Goal: Task Accomplishment & Management: Manage account settings

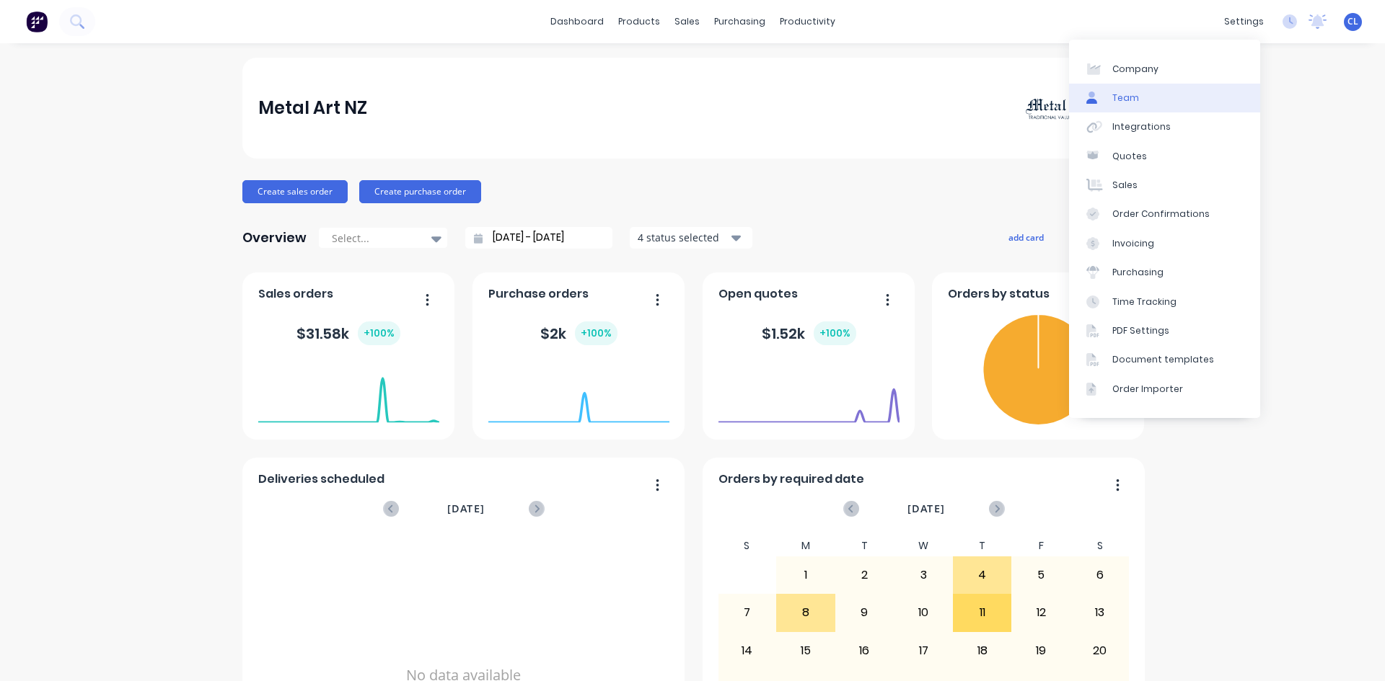
click at [1122, 100] on div "Team" at bounding box center [1125, 98] width 27 height 13
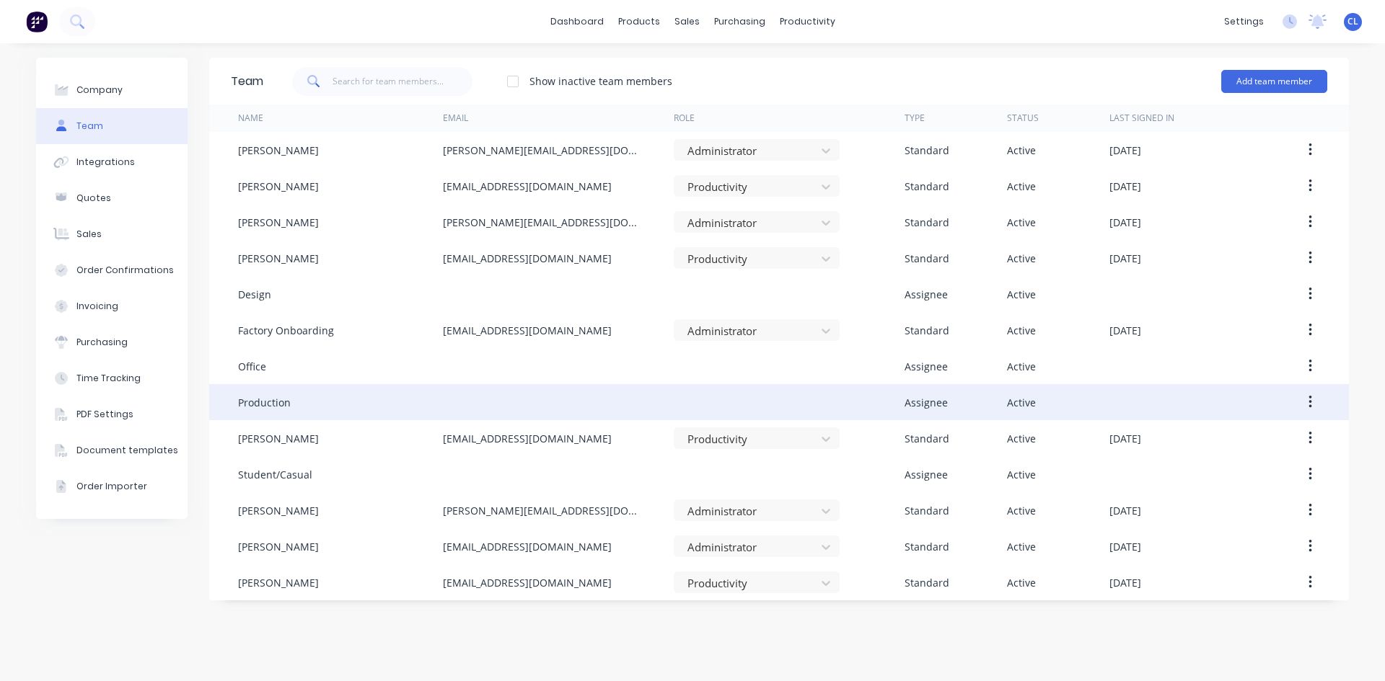
click at [1305, 403] on button "button" at bounding box center [1310, 402] width 34 height 26
click at [1233, 438] on div "Edit" at bounding box center [1258, 440] width 111 height 21
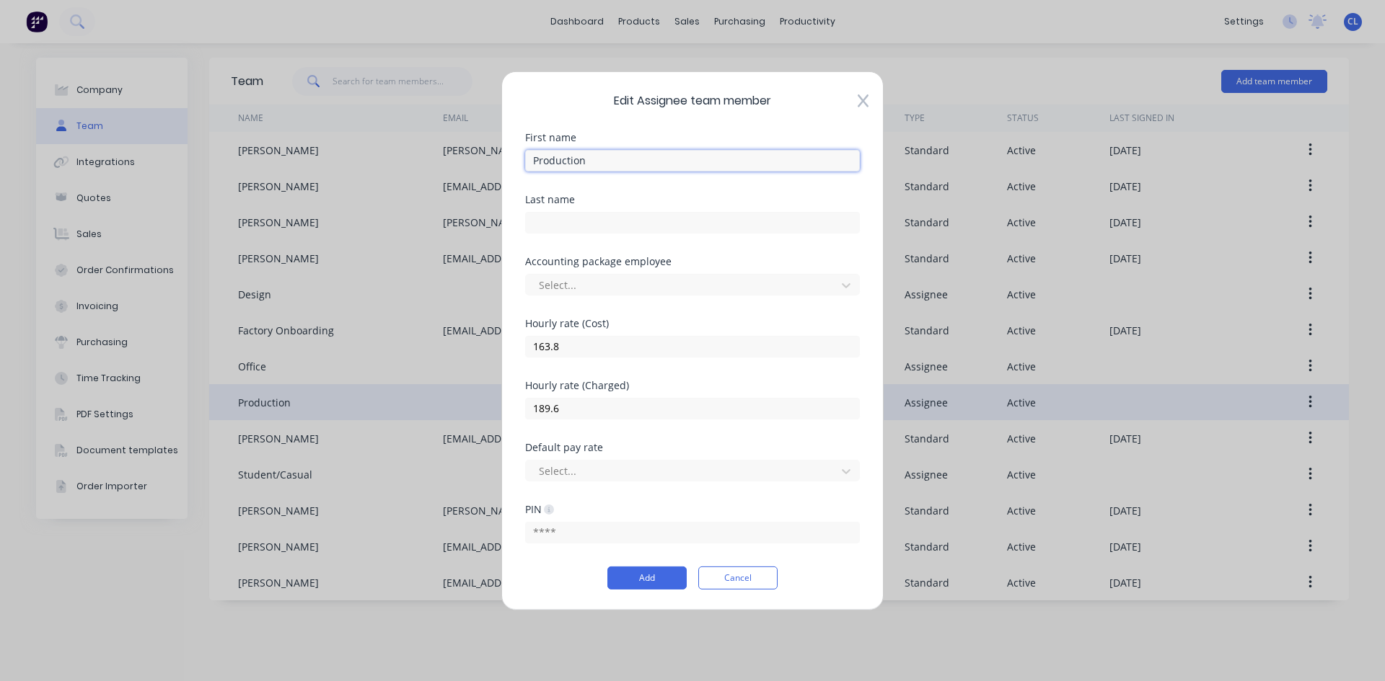
click at [605, 164] on input "Production" at bounding box center [692, 160] width 335 height 22
type input "Production - Cut & Prep"
click at [666, 581] on button "Add" at bounding box center [646, 578] width 79 height 23
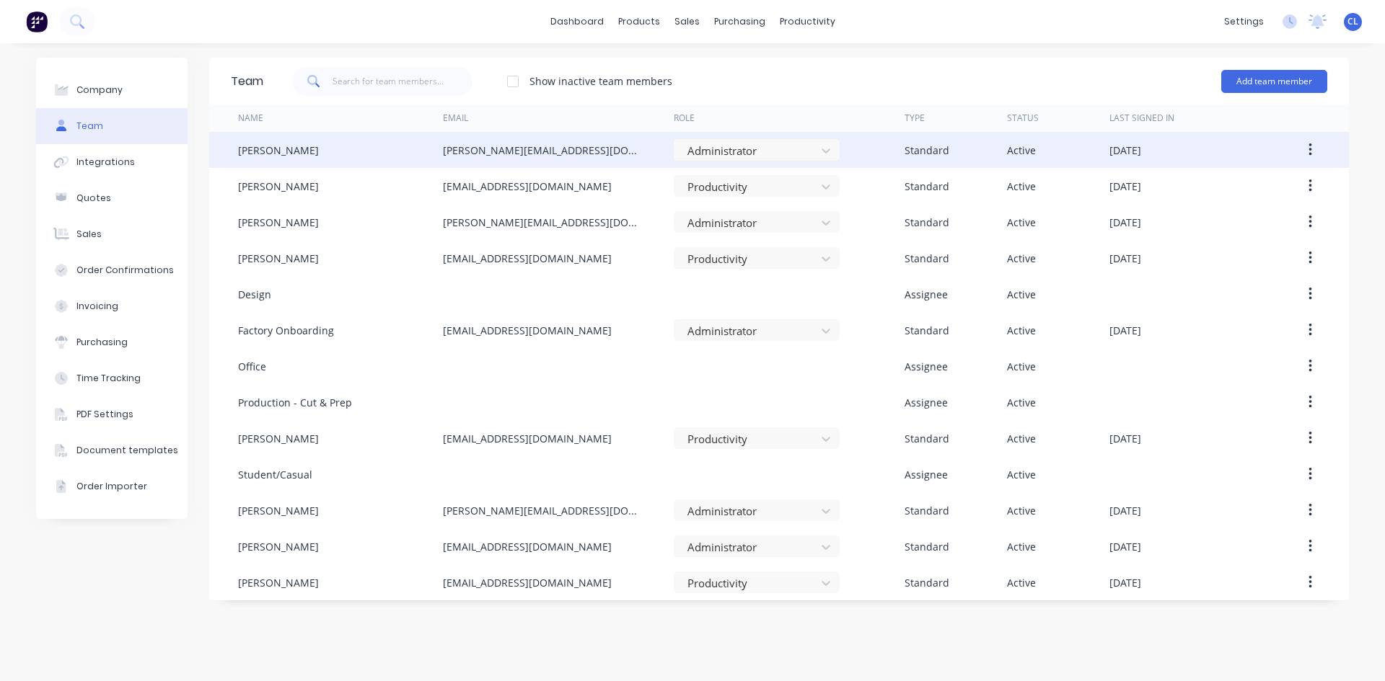
click at [274, 150] on div "[PERSON_NAME]" at bounding box center [278, 150] width 81 height 15
click at [1308, 151] on icon "button" at bounding box center [1310, 150] width 4 height 16
click at [1245, 181] on div "Edit" at bounding box center [1258, 187] width 111 height 21
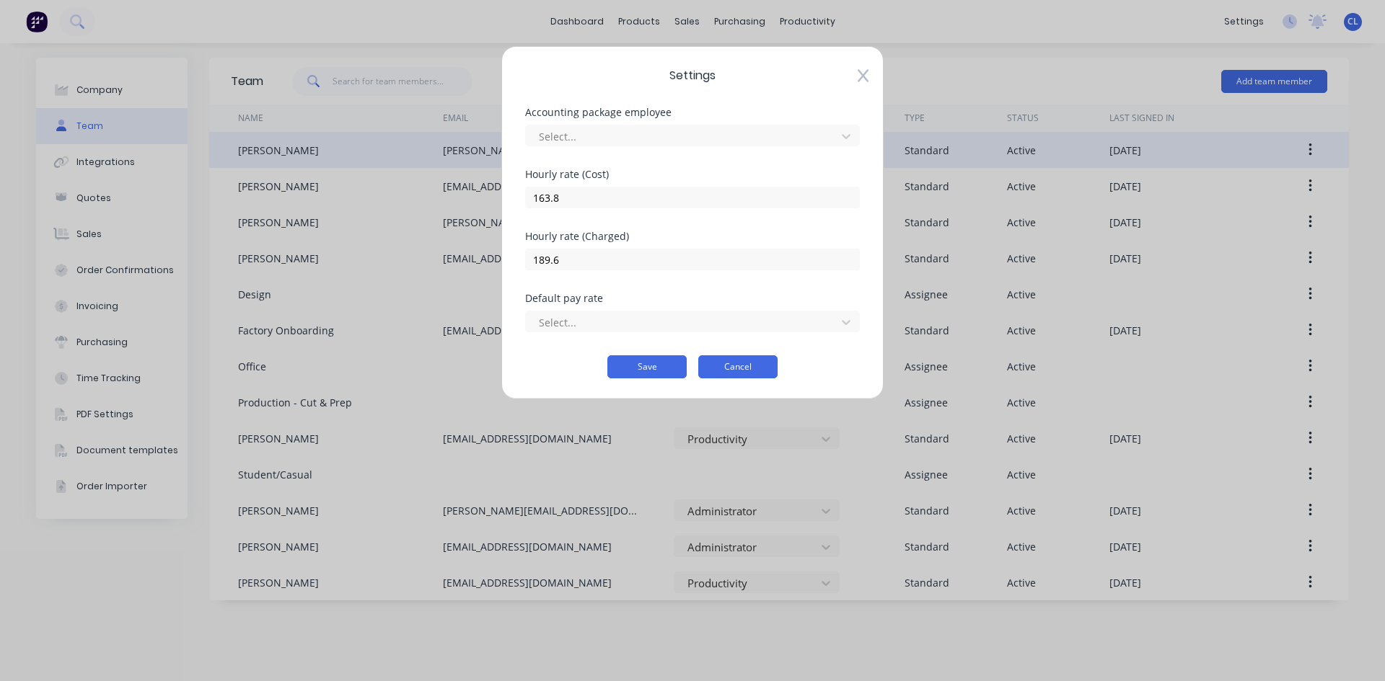
click at [735, 365] on button "Cancel" at bounding box center [737, 367] width 79 height 23
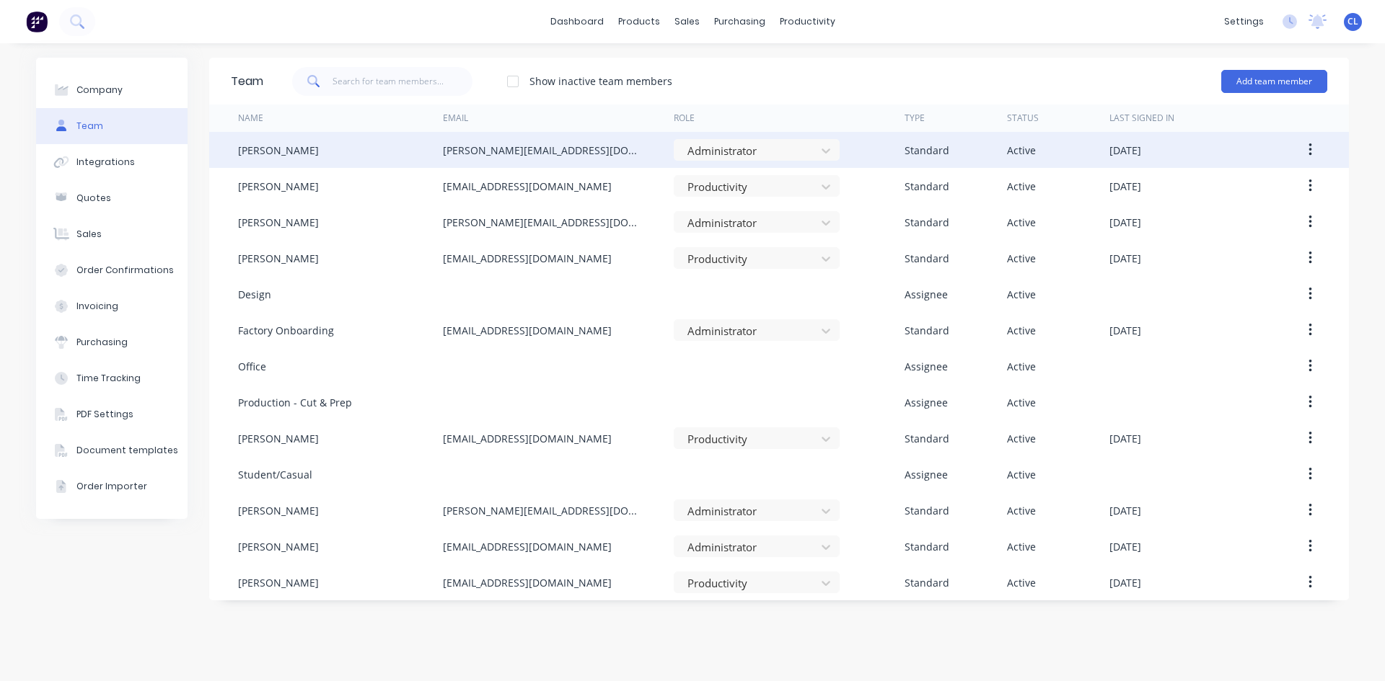
click at [294, 156] on div "[PERSON_NAME]" at bounding box center [340, 150] width 205 height 36
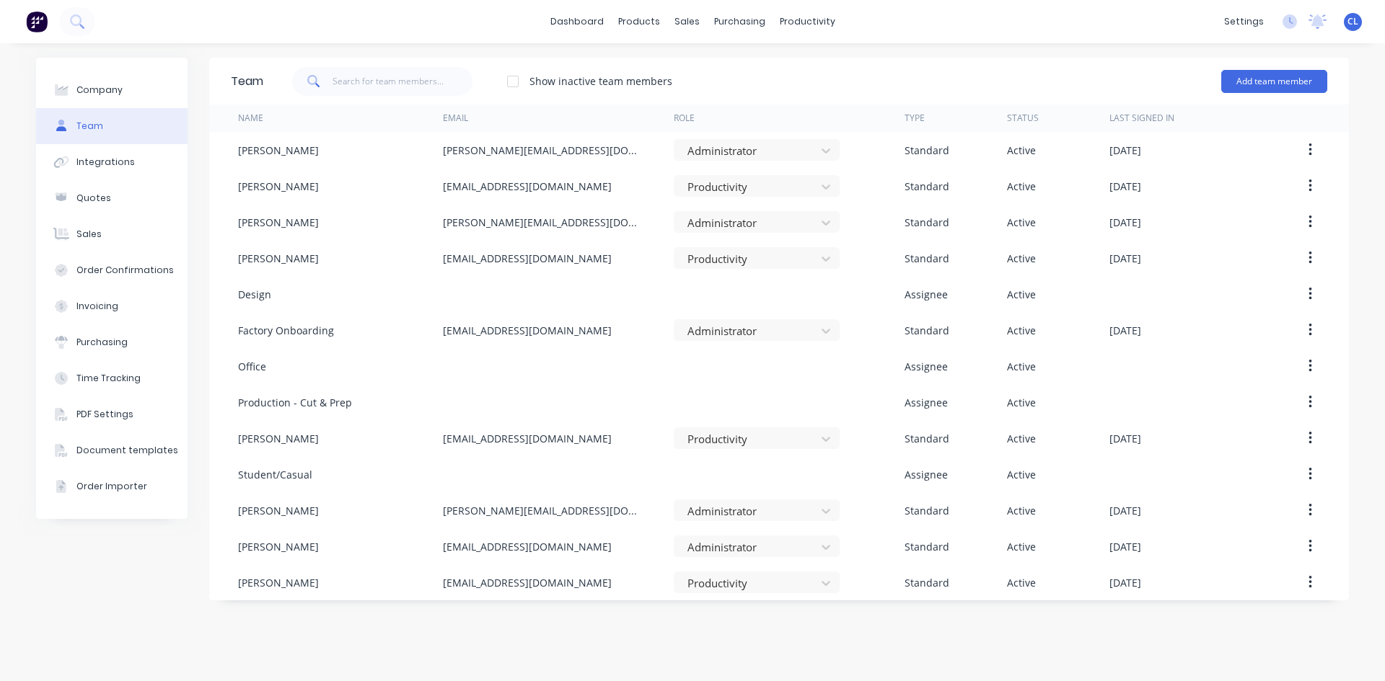
click at [1313, 146] on button "button" at bounding box center [1310, 150] width 34 height 26
click at [1240, 184] on div "Edit" at bounding box center [1258, 187] width 111 height 21
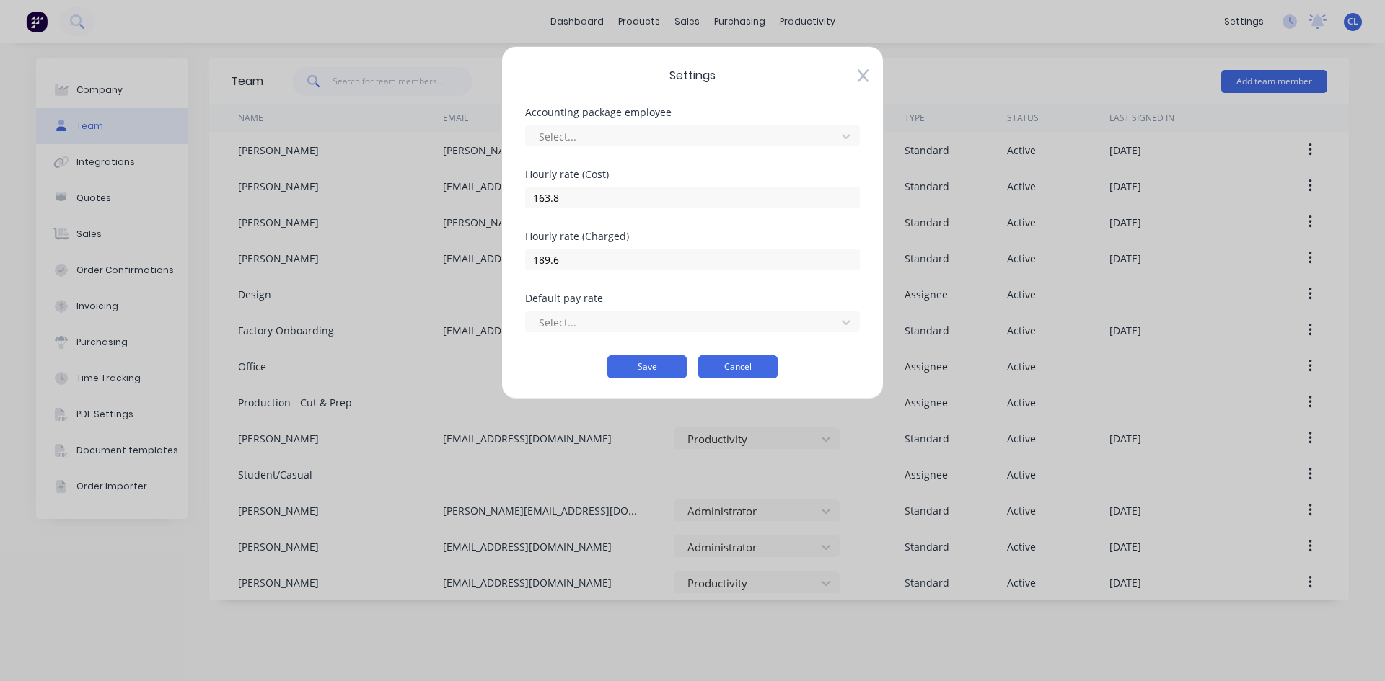
click at [740, 364] on button "Cancel" at bounding box center [737, 367] width 79 height 23
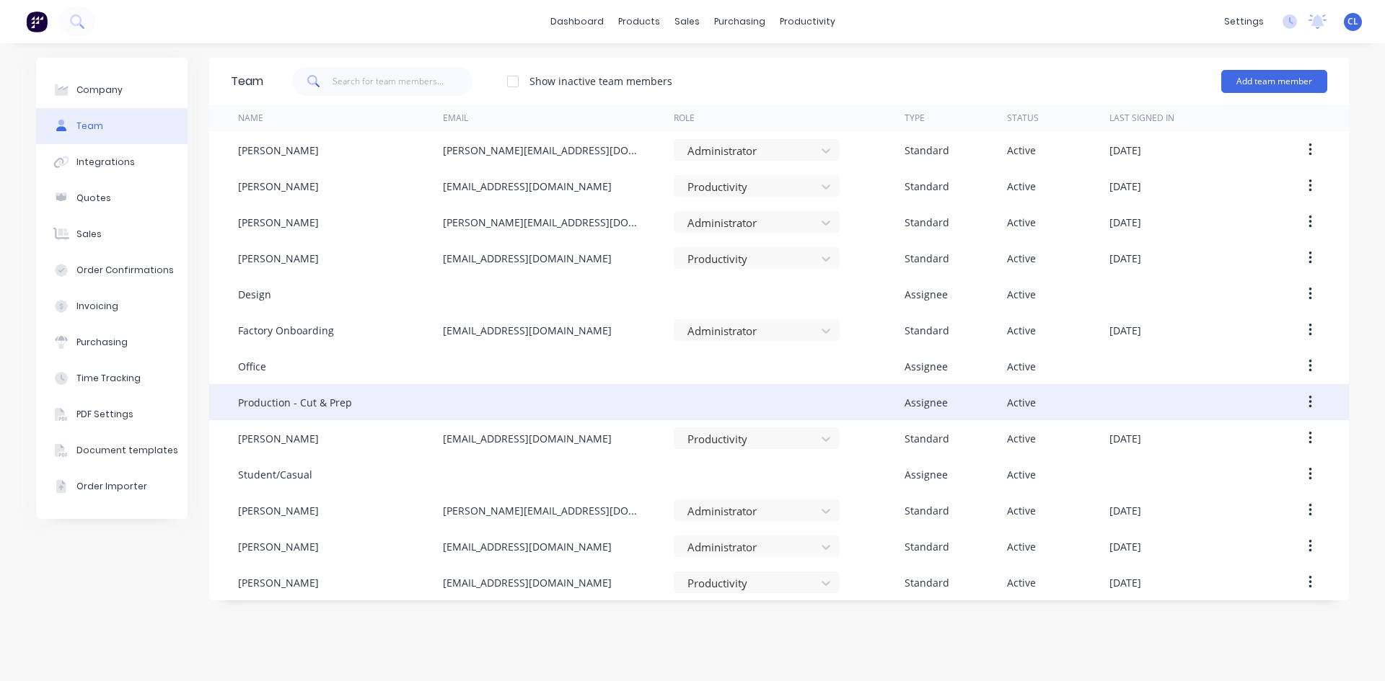
click at [1310, 406] on icon "button" at bounding box center [1309, 402] width 3 height 13
click at [1214, 441] on div "Edit" at bounding box center [1258, 440] width 111 height 21
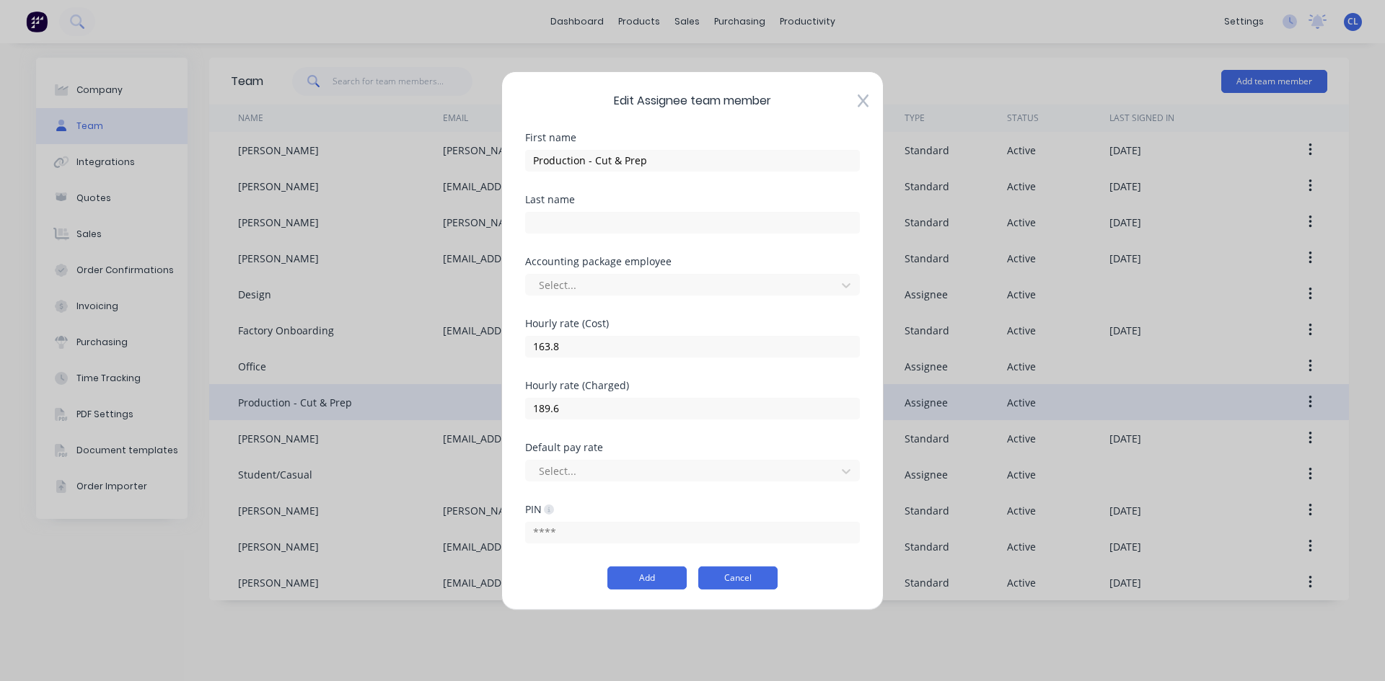
click at [760, 582] on button "Cancel" at bounding box center [737, 578] width 79 height 23
